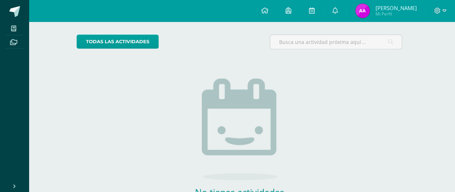
scroll to position [51, 3]
click at [378, 16] on span "Alice Mishell Mi Perfil" at bounding box center [386, 11] width 64 height 14
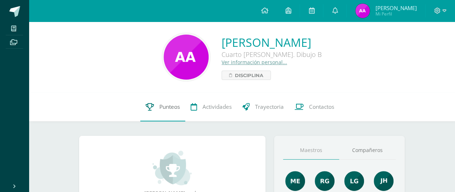
click at [150, 113] on link "Punteos" at bounding box center [162, 106] width 45 height 29
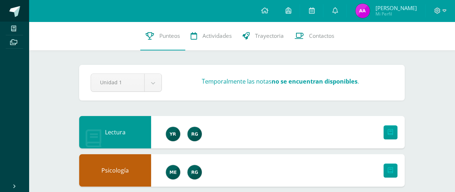
click at [4, 13] on link at bounding box center [14, 11] width 29 height 22
